Goal: Task Accomplishment & Management: Manage account settings

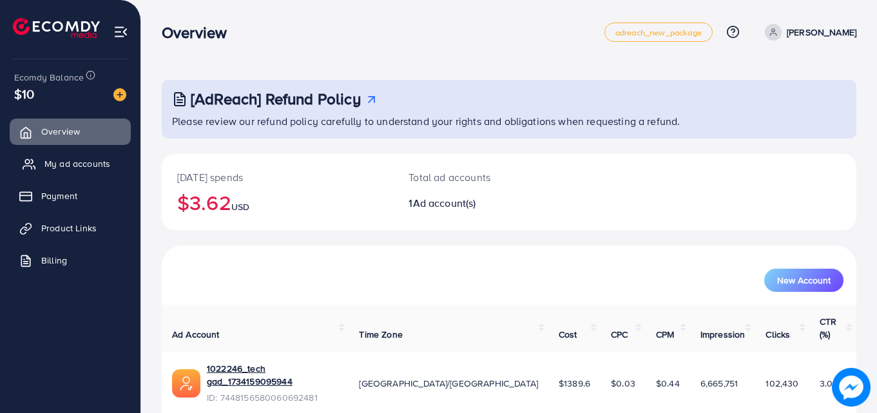
click at [59, 162] on span "My ad accounts" at bounding box center [77, 163] width 66 height 13
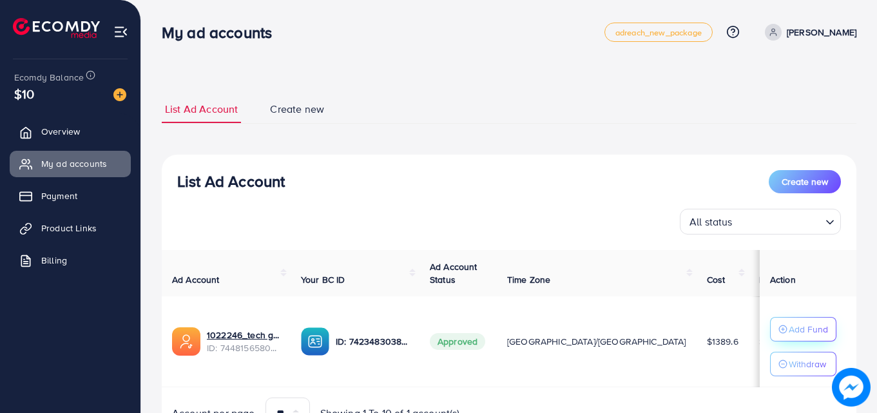
click at [788, 337] on p "Add Fund" at bounding box center [807, 328] width 39 height 15
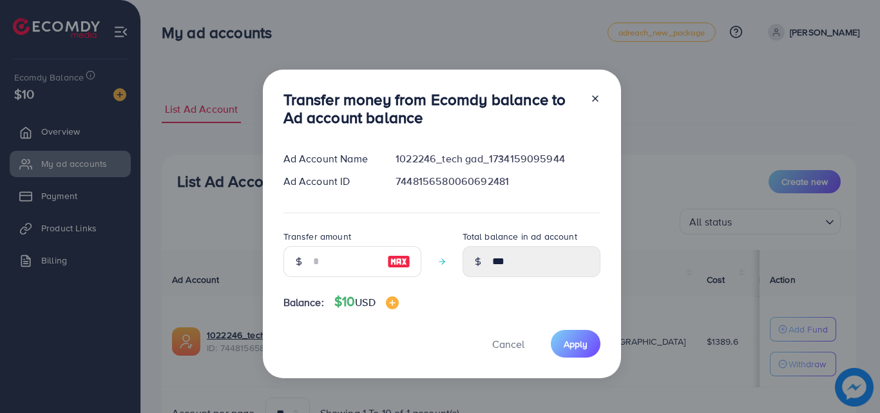
click at [401, 257] on img at bounding box center [398, 261] width 23 height 15
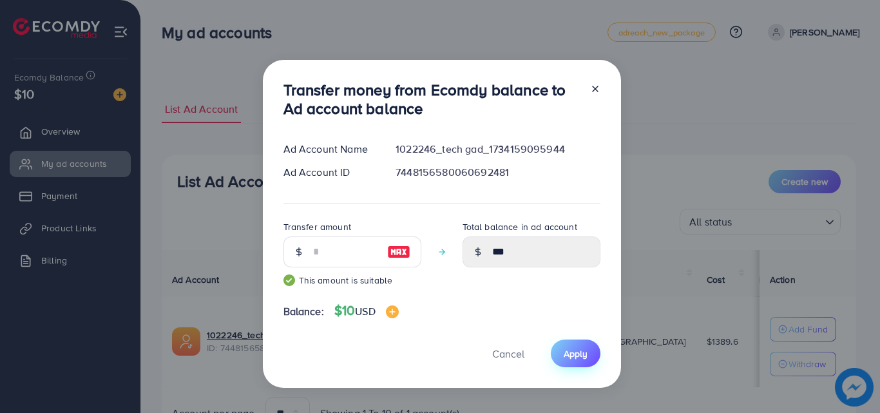
click at [588, 350] on button "Apply" at bounding box center [576, 353] width 50 height 28
